Goal: Check status: Check status

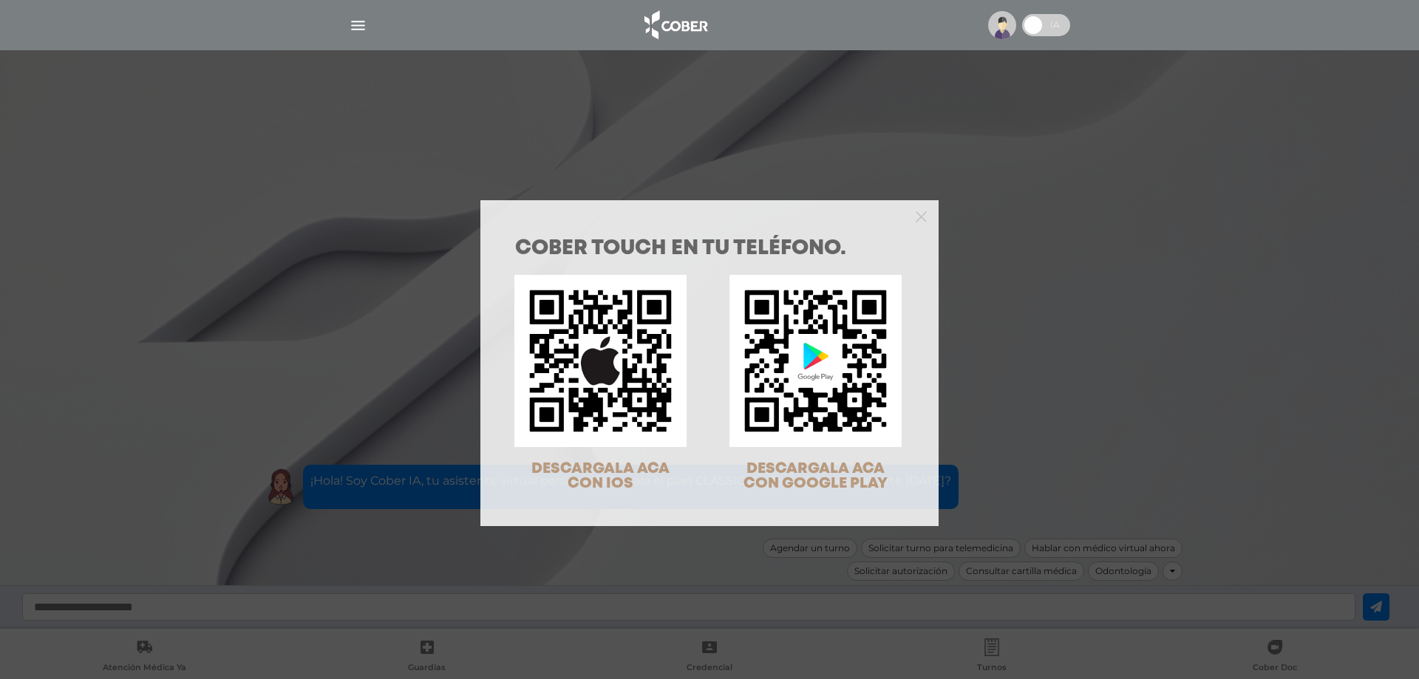
click at [359, 27] on div "COBER TOUCH en tu teléfono. DESCARGALA ACA CON IOS DESCARGALA ACA CON GOOGLE PL…" at bounding box center [709, 339] width 1419 height 679
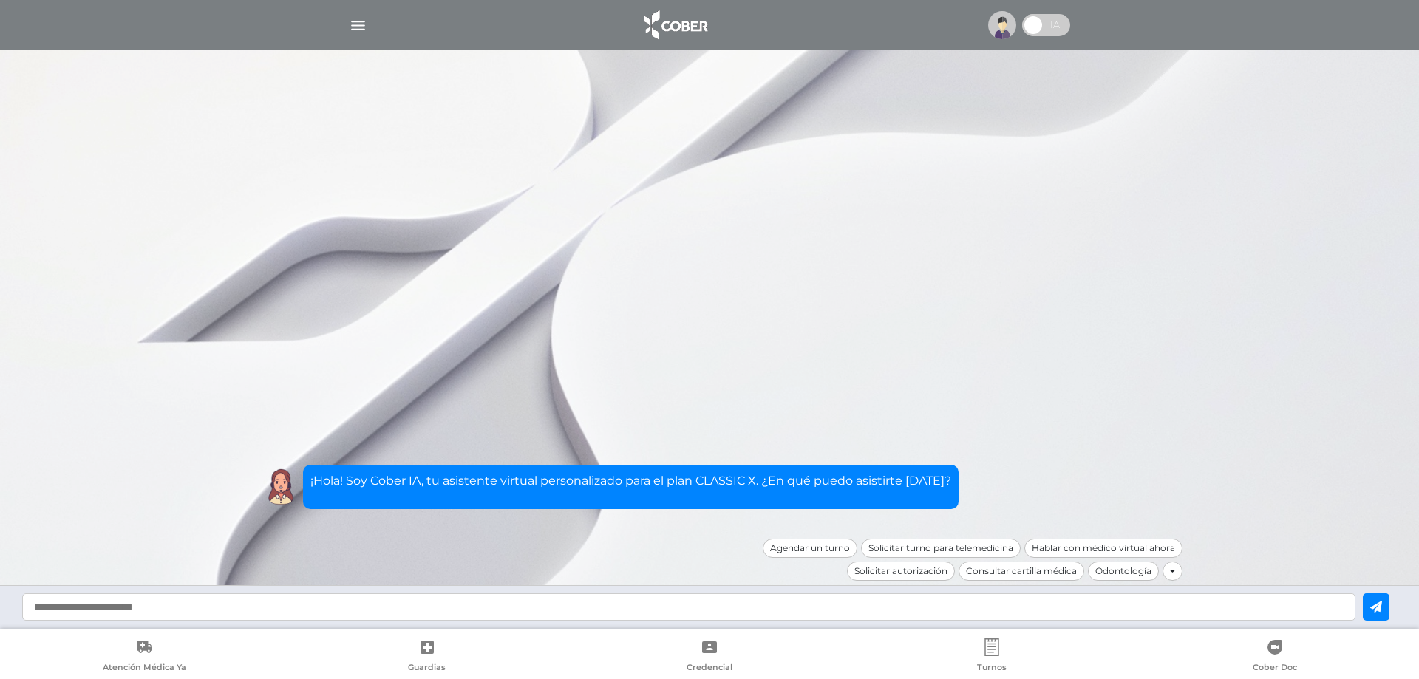
click at [363, 23] on img "button" at bounding box center [358, 25] width 18 height 18
click at [0, 0] on img "button" at bounding box center [0, 0] width 0 height 0
click at [357, 25] on img "button" at bounding box center [358, 25] width 18 height 18
click at [0, 0] on img "button" at bounding box center [0, 0] width 0 height 0
click at [357, 25] on img "button" at bounding box center [358, 25] width 18 height 18
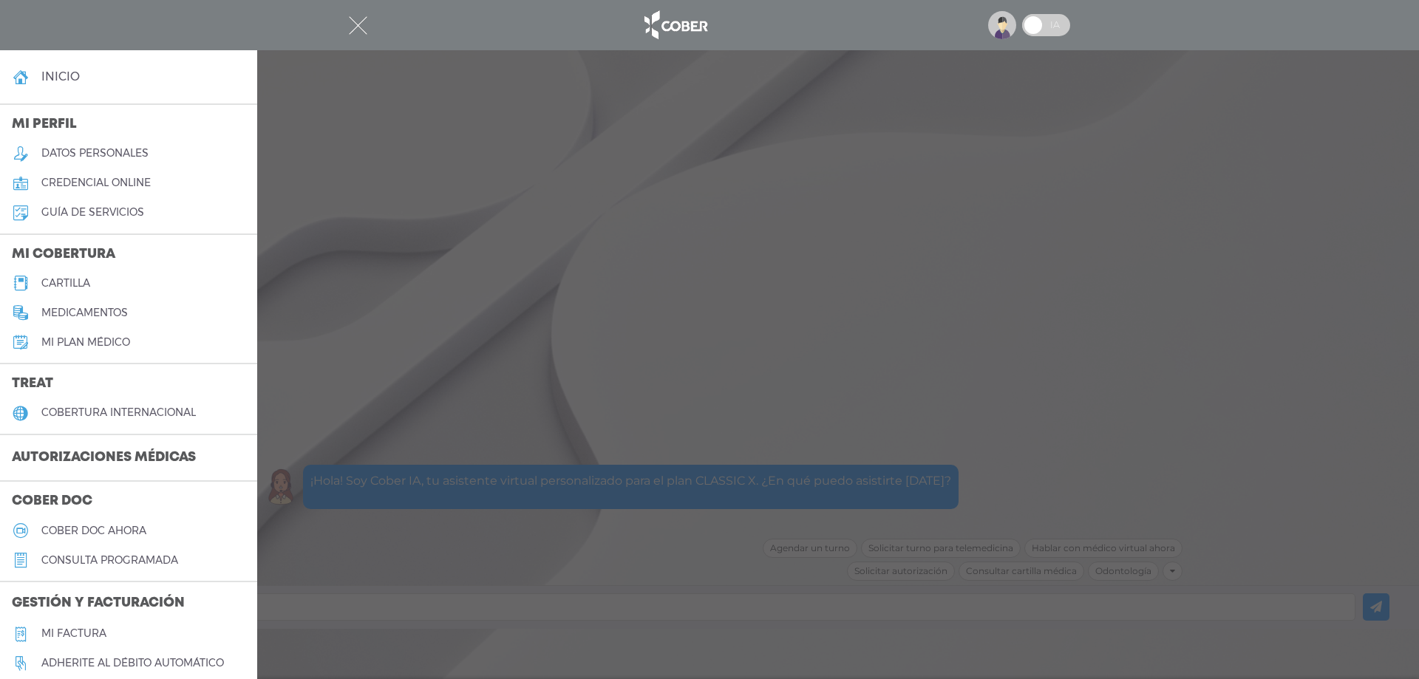
click at [357, 25] on img "button" at bounding box center [358, 25] width 18 height 18
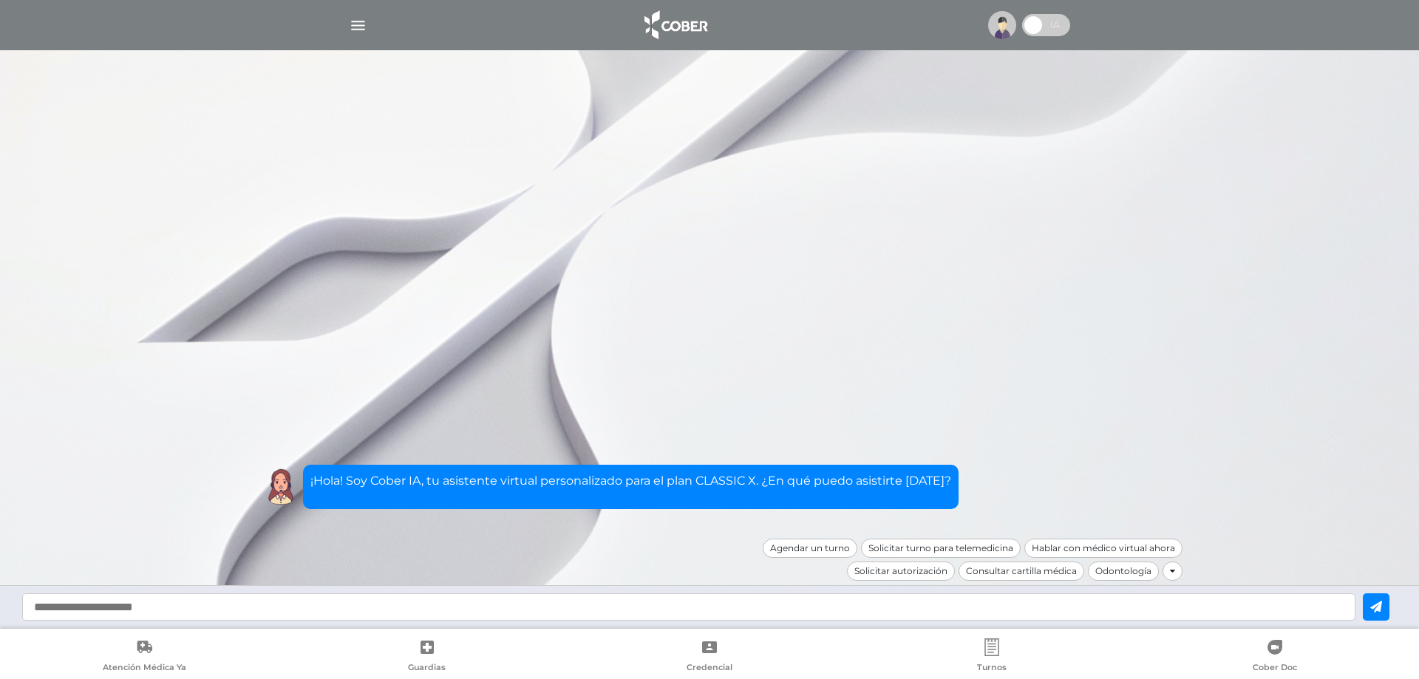
click at [357, 25] on img "button" at bounding box center [358, 25] width 18 height 18
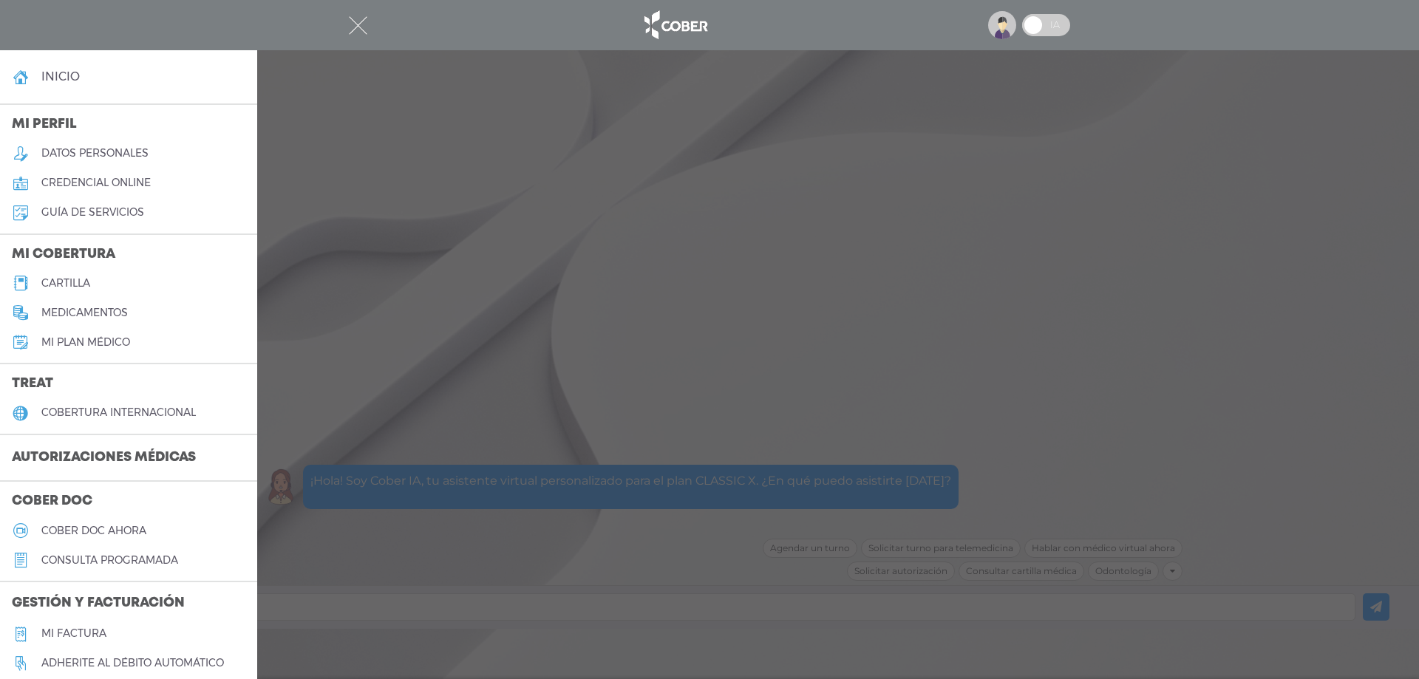
click at [129, 453] on h3 "Autorizaciones médicas" at bounding box center [104, 458] width 208 height 28
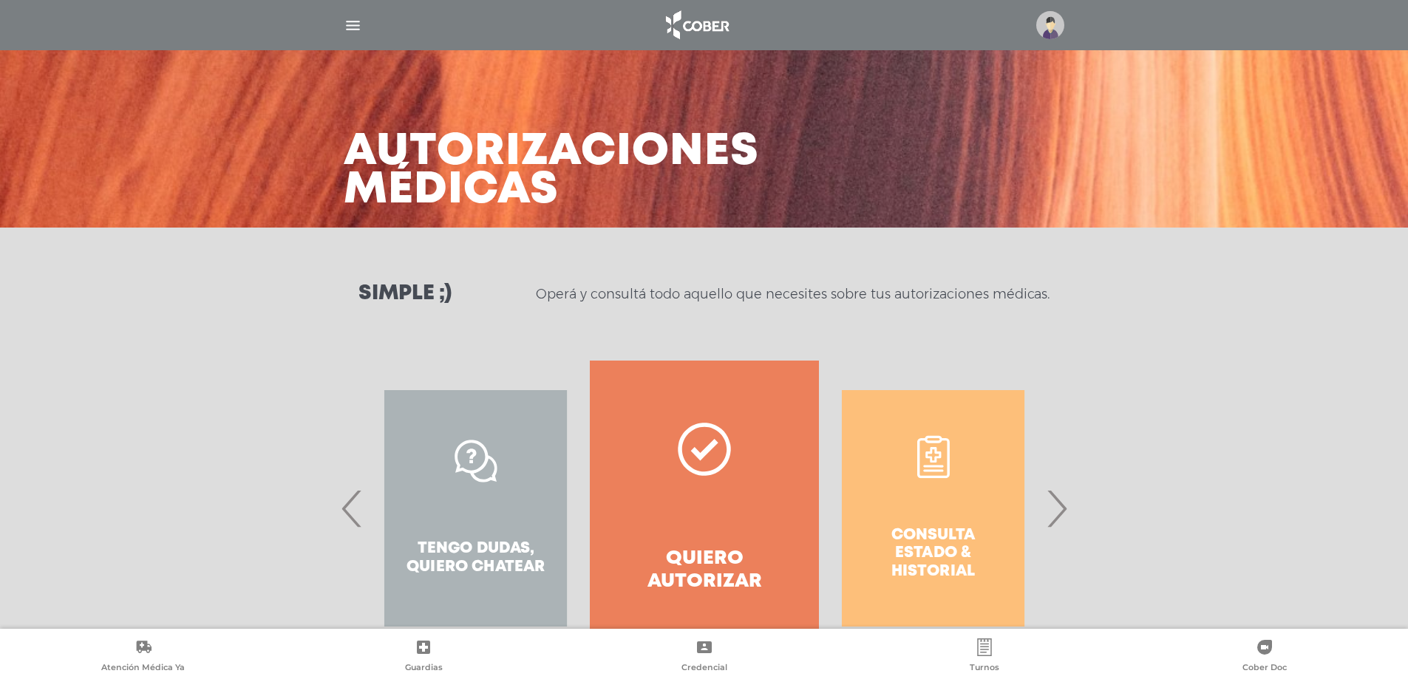
click at [1060, 507] on span "›" at bounding box center [1056, 509] width 29 height 80
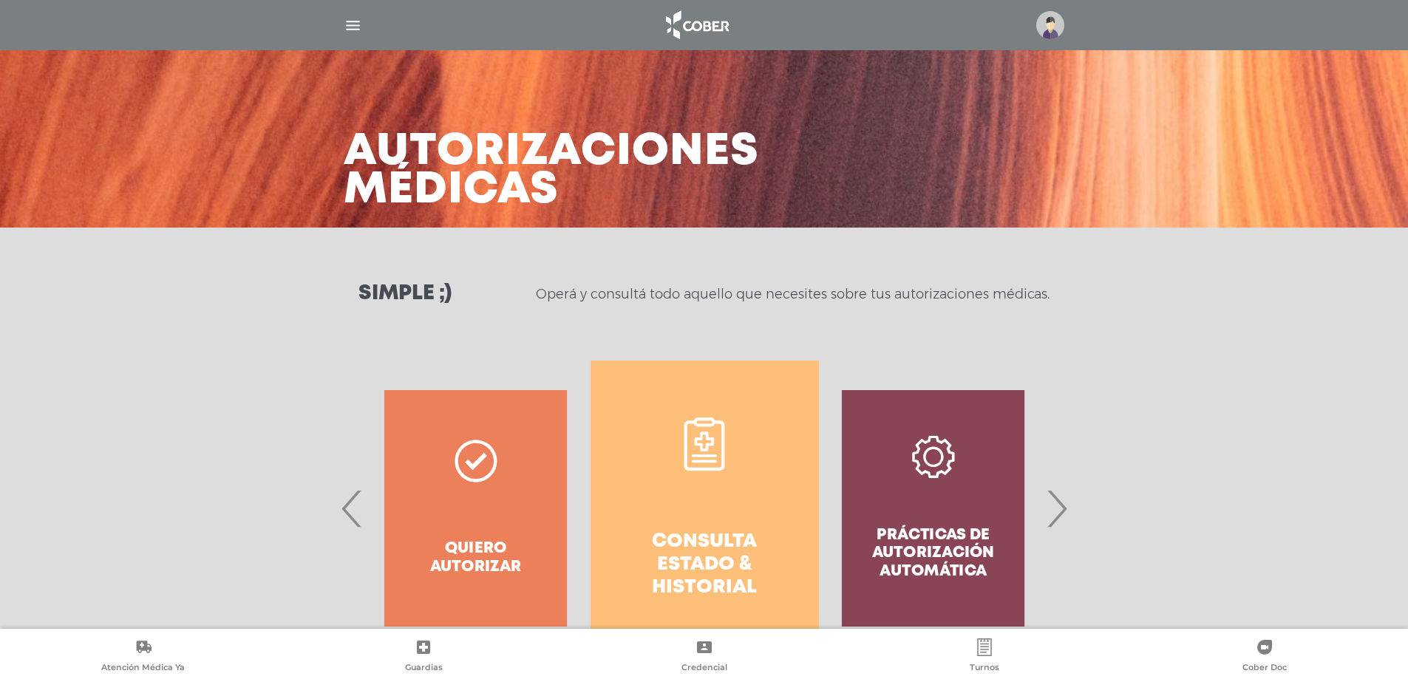
drag, startPoint x: 741, startPoint y: 558, endPoint x: 746, endPoint y: 549, distance: 10.3
click at [741, 557] on h4 "Consulta estado & historial" at bounding box center [704, 565] width 175 height 69
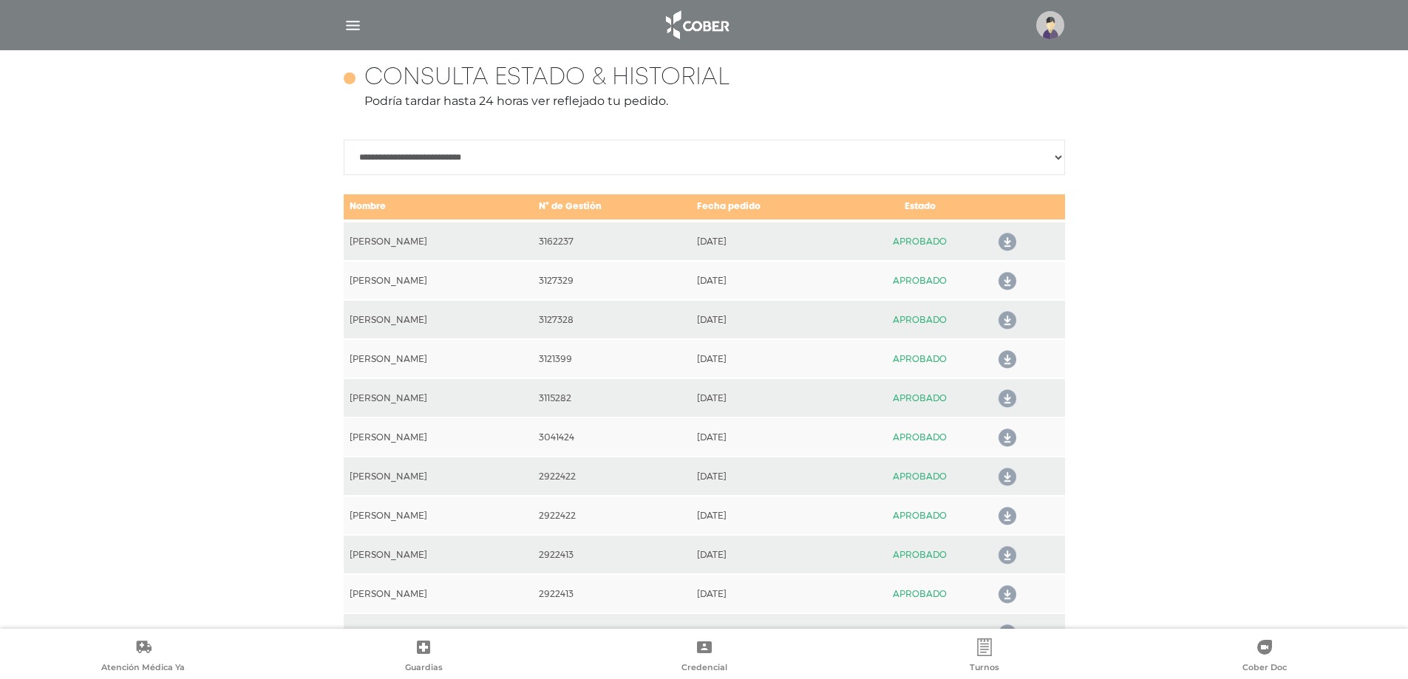
scroll to position [656, 0]
